Goal: Book appointment/travel/reservation

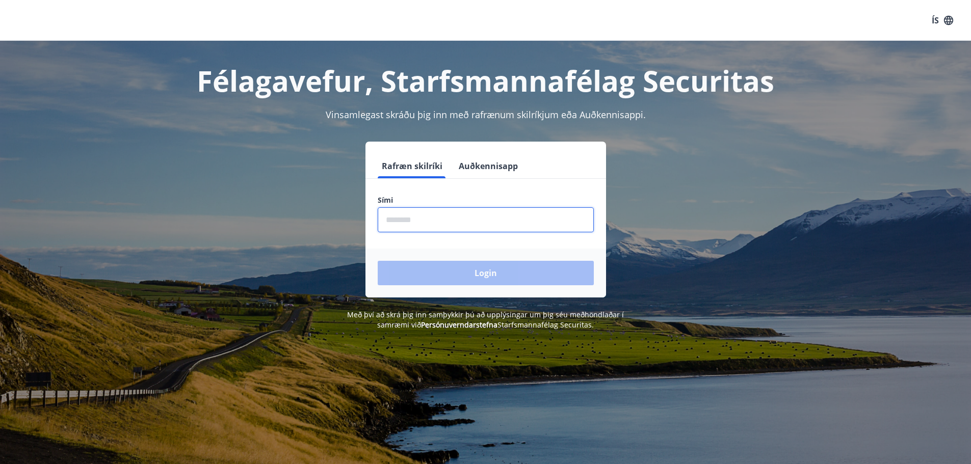
click at [428, 223] on input "phone" at bounding box center [486, 219] width 216 height 25
drag, startPoint x: 438, startPoint y: 216, endPoint x: 245, endPoint y: 214, distance: 193.7
click at [255, 215] on div "Rafræn skilríki Auðkennisapp Sími ​ Login" at bounding box center [485, 220] width 709 height 156
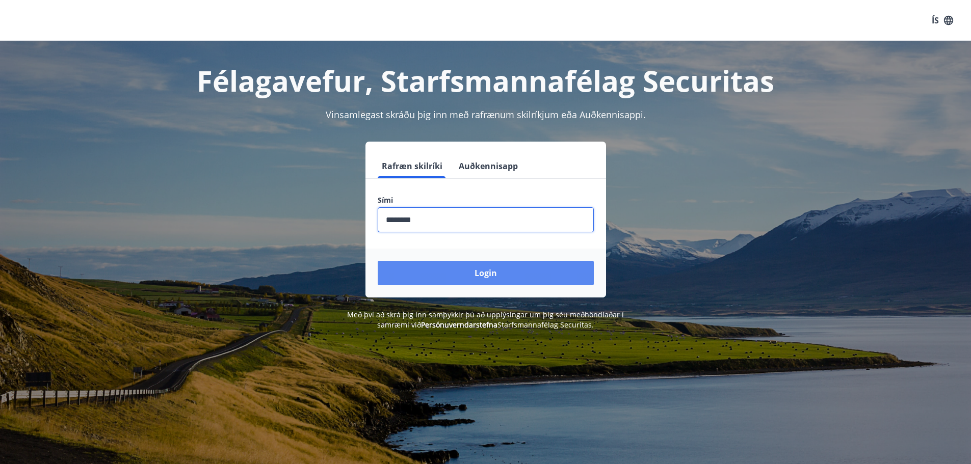
type input "********"
click at [496, 268] on button "Login" at bounding box center [486, 273] width 216 height 24
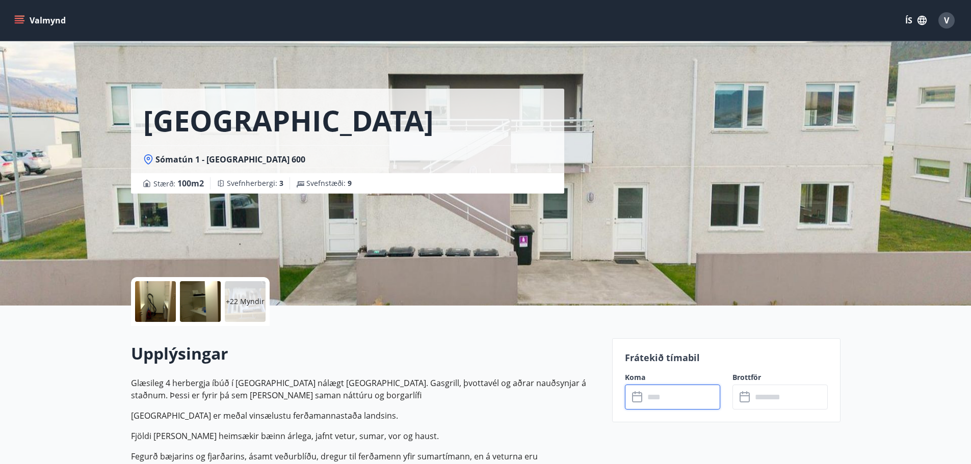
click at [673, 399] on input "text" at bounding box center [682, 397] width 76 height 25
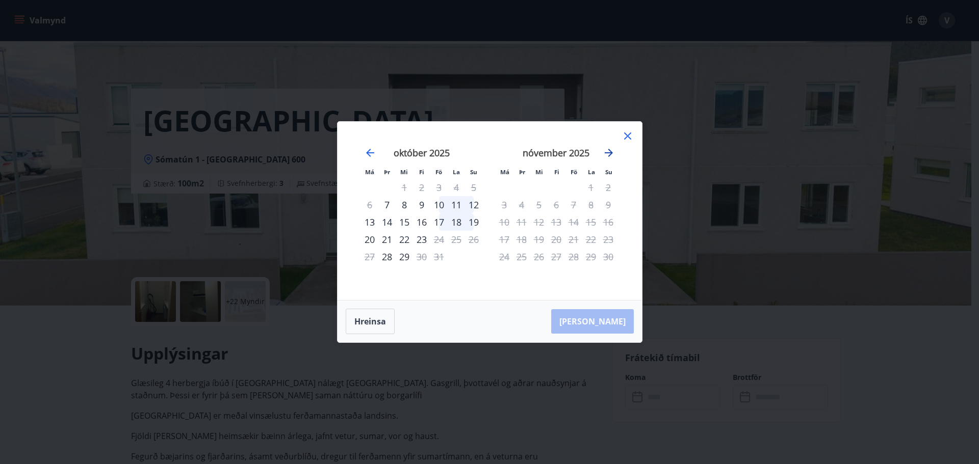
click at [603, 151] on icon "Move forward to switch to the next month." at bounding box center [608, 153] width 12 height 12
click at [366, 147] on icon "Move backward to switch to the previous month." at bounding box center [370, 153] width 12 height 12
click at [364, 148] on icon "Move backward to switch to the previous month." at bounding box center [370, 153] width 12 height 12
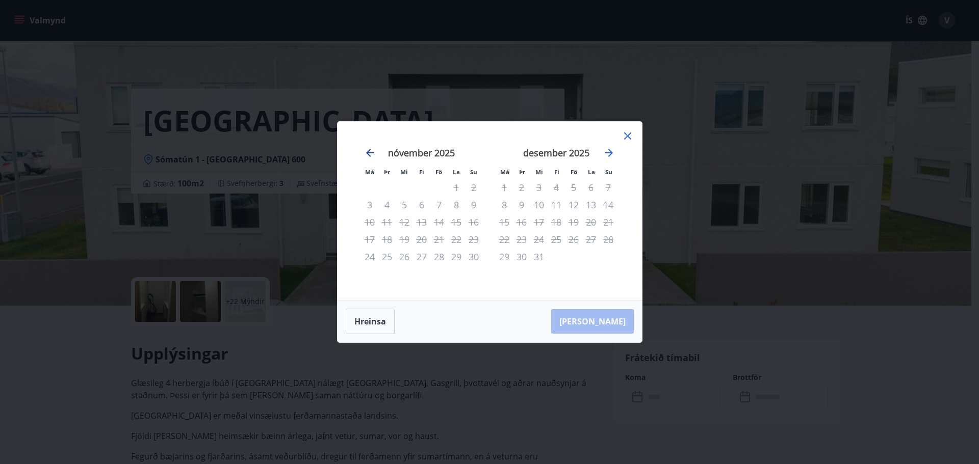
click at [364, 148] on icon "Move backward to switch to the previous month." at bounding box center [370, 153] width 12 height 12
click at [628, 137] on icon at bounding box center [627, 136] width 7 height 7
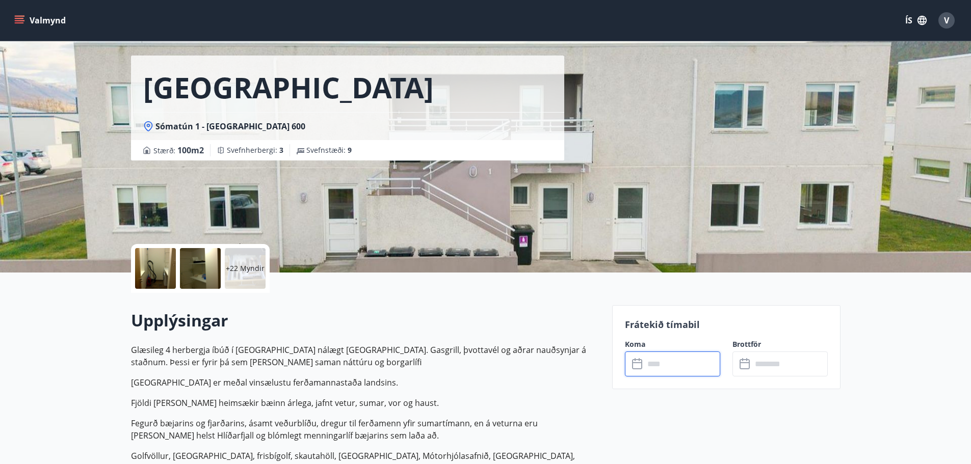
scroll to position [153, 0]
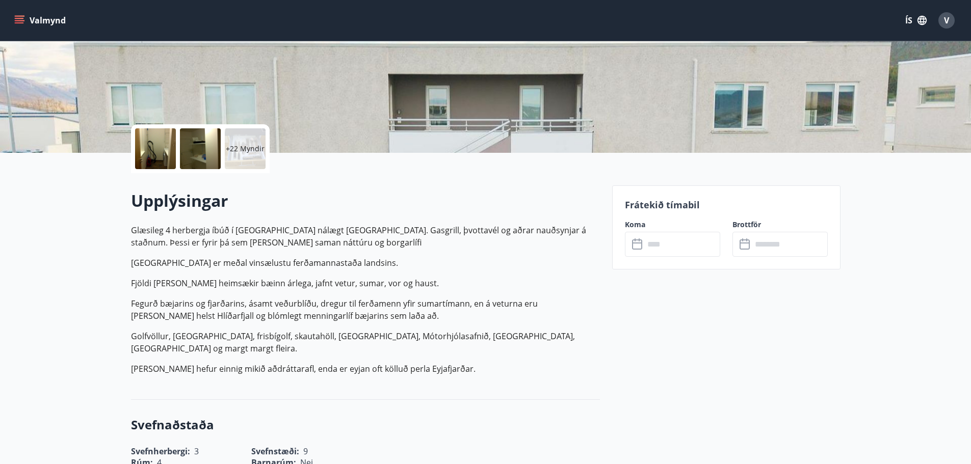
click at [301, 229] on p "Glæsileg 4 herbergja íbúð í [GEOGRAPHIC_DATA] nálægt [GEOGRAPHIC_DATA]. Gasgril…" at bounding box center [365, 236] width 469 height 24
click at [300, 229] on p "Glæsileg 4 herbergja íbúð í [GEOGRAPHIC_DATA] nálægt [GEOGRAPHIC_DATA]. Gasgril…" at bounding box center [365, 236] width 469 height 24
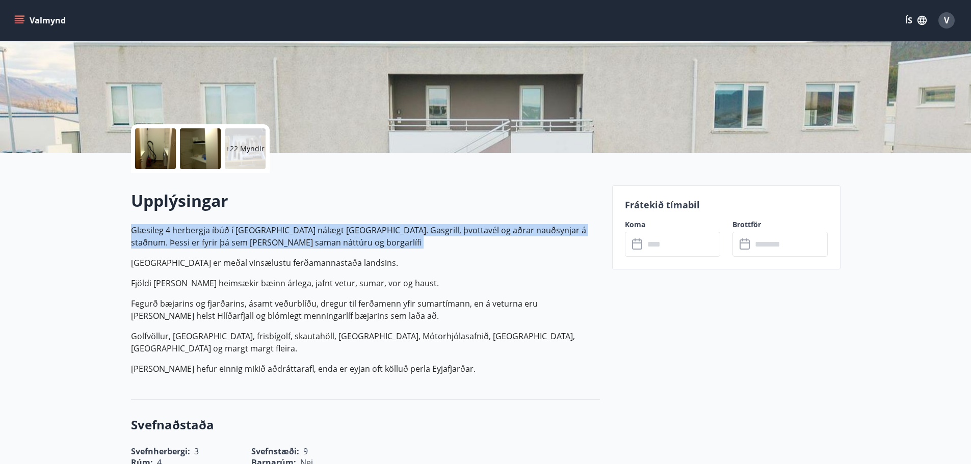
click at [300, 229] on p "Glæsileg 4 herbergja íbúð í [GEOGRAPHIC_DATA] nálægt [GEOGRAPHIC_DATA]. Gasgril…" at bounding box center [365, 236] width 469 height 24
click at [290, 236] on p "Glæsileg 4 herbergja íbúð í [GEOGRAPHIC_DATA] nálægt [GEOGRAPHIC_DATA]. Gasgril…" at bounding box center [365, 236] width 469 height 24
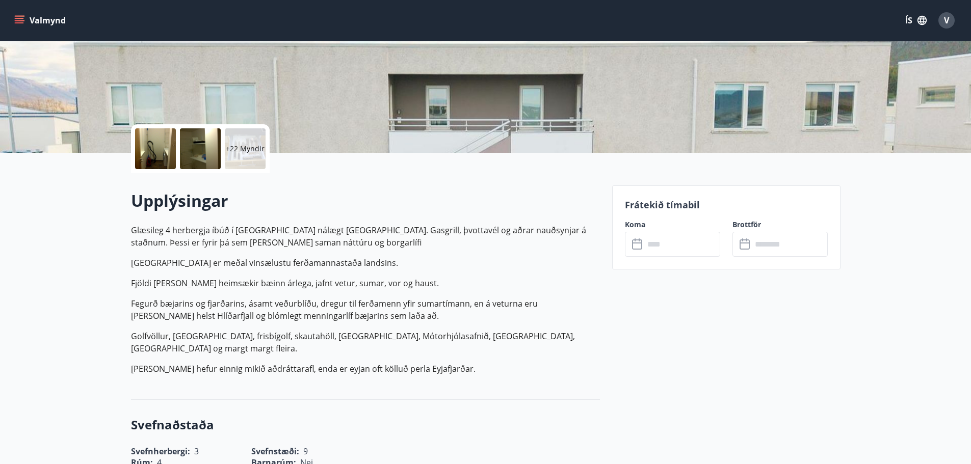
click at [283, 242] on p "Glæsileg 4 herbergja íbúð í [GEOGRAPHIC_DATA] nálægt [GEOGRAPHIC_DATA]. Gasgril…" at bounding box center [365, 236] width 469 height 24
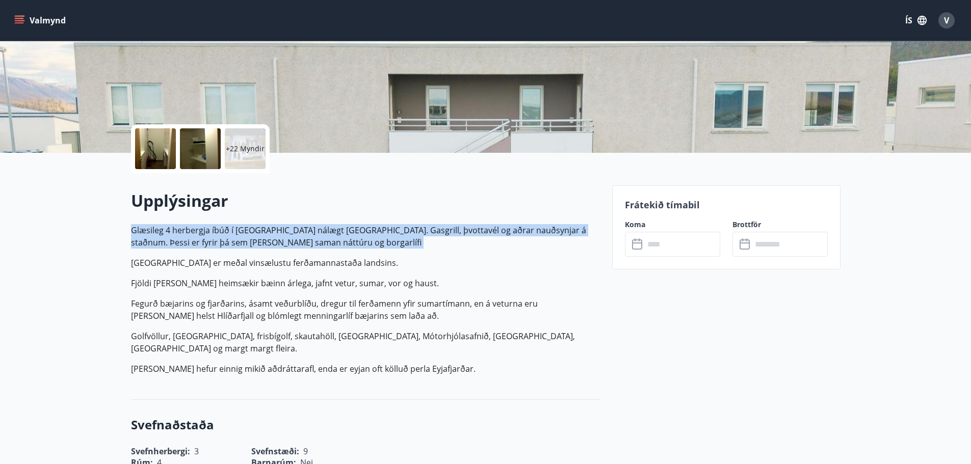
click at [283, 242] on p "Glæsileg 4 herbergja íbúð í [GEOGRAPHIC_DATA] nálægt [GEOGRAPHIC_DATA]. Gasgril…" at bounding box center [365, 236] width 469 height 24
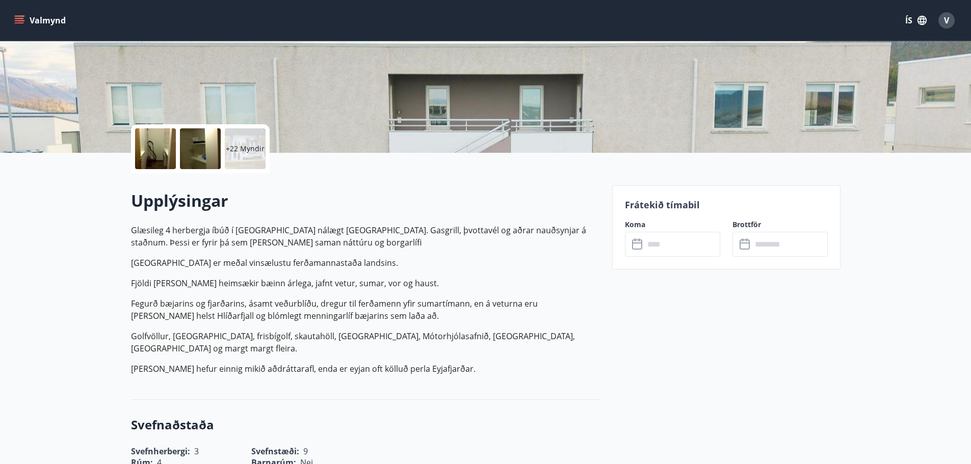
click at [321, 252] on p "Glæsileg 4 herbergja íbúð í [GEOGRAPHIC_DATA] nálægt [GEOGRAPHIC_DATA]. Gasgril…" at bounding box center [365, 299] width 469 height 151
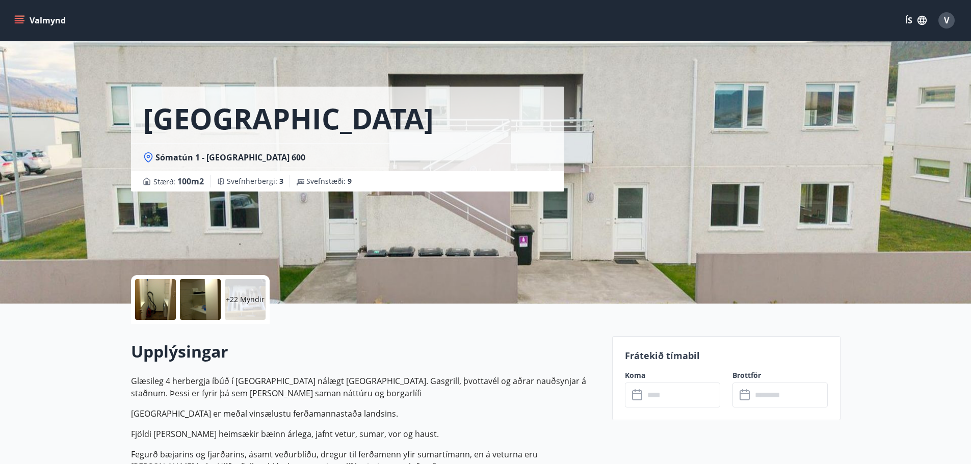
scroll to position [0, 0]
